Goal: Navigation & Orientation: Understand site structure

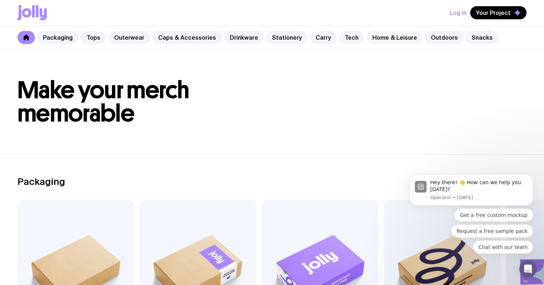
click at [373, 38] on link "Home & Leisure" at bounding box center [395, 37] width 56 height 13
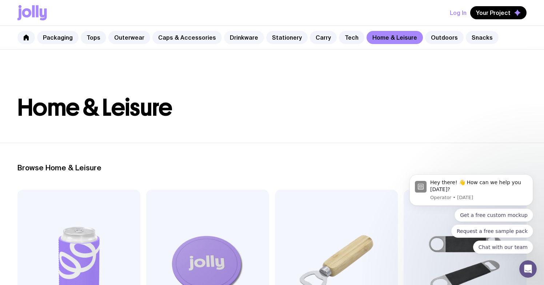
click at [238, 36] on link "Drinkware" at bounding box center [244, 37] width 40 height 13
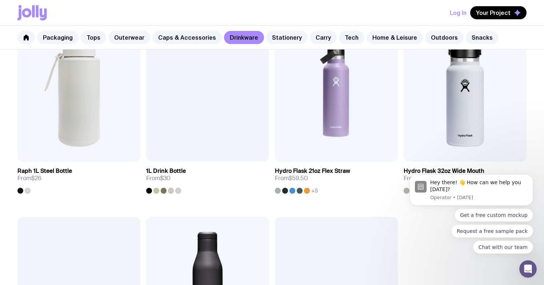
scroll to position [1222, 0]
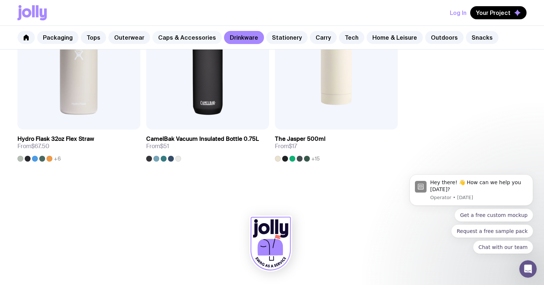
click at [183, 41] on link "Caps & Accessories" at bounding box center [186, 37] width 69 height 13
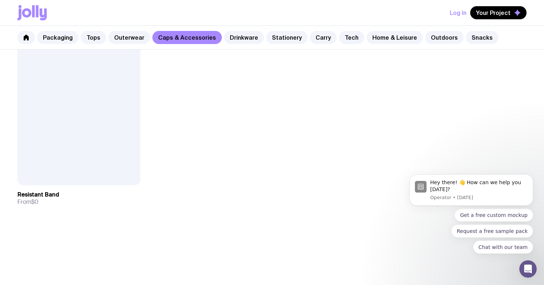
scroll to position [1372, 0]
click at [128, 37] on link "Outerwear" at bounding box center [129, 37] width 42 height 13
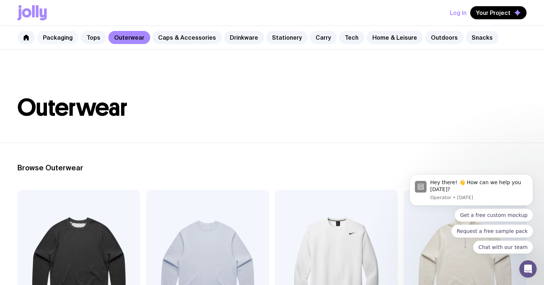
click at [60, 35] on link "Packaging" at bounding box center [57, 37] width 41 height 13
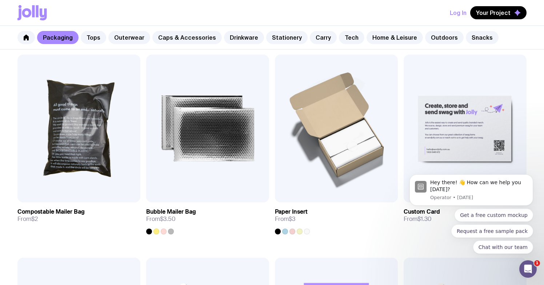
scroll to position [531, 0]
